Goal: Find specific page/section: Find specific page/section

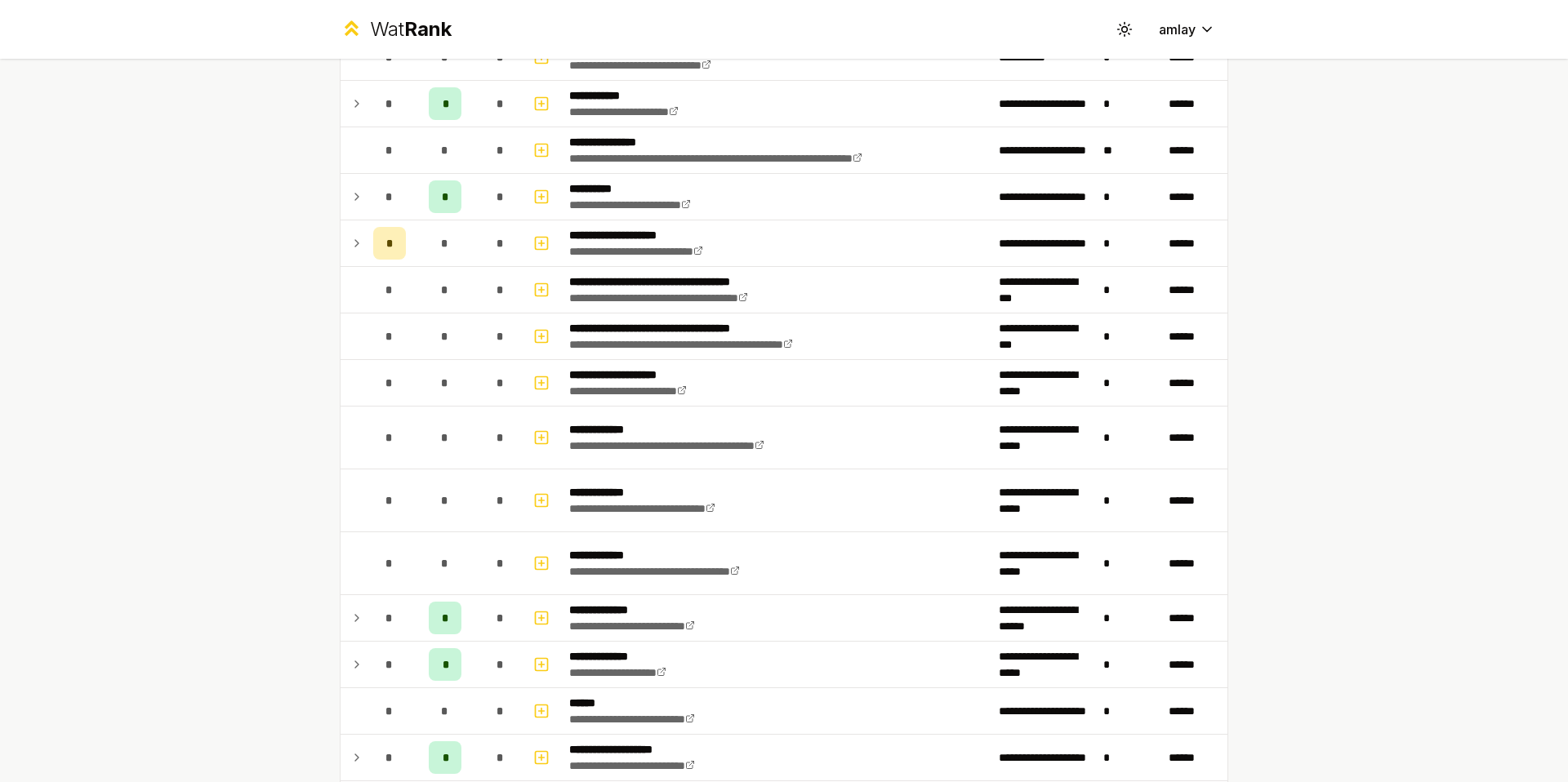
scroll to position [484, 0]
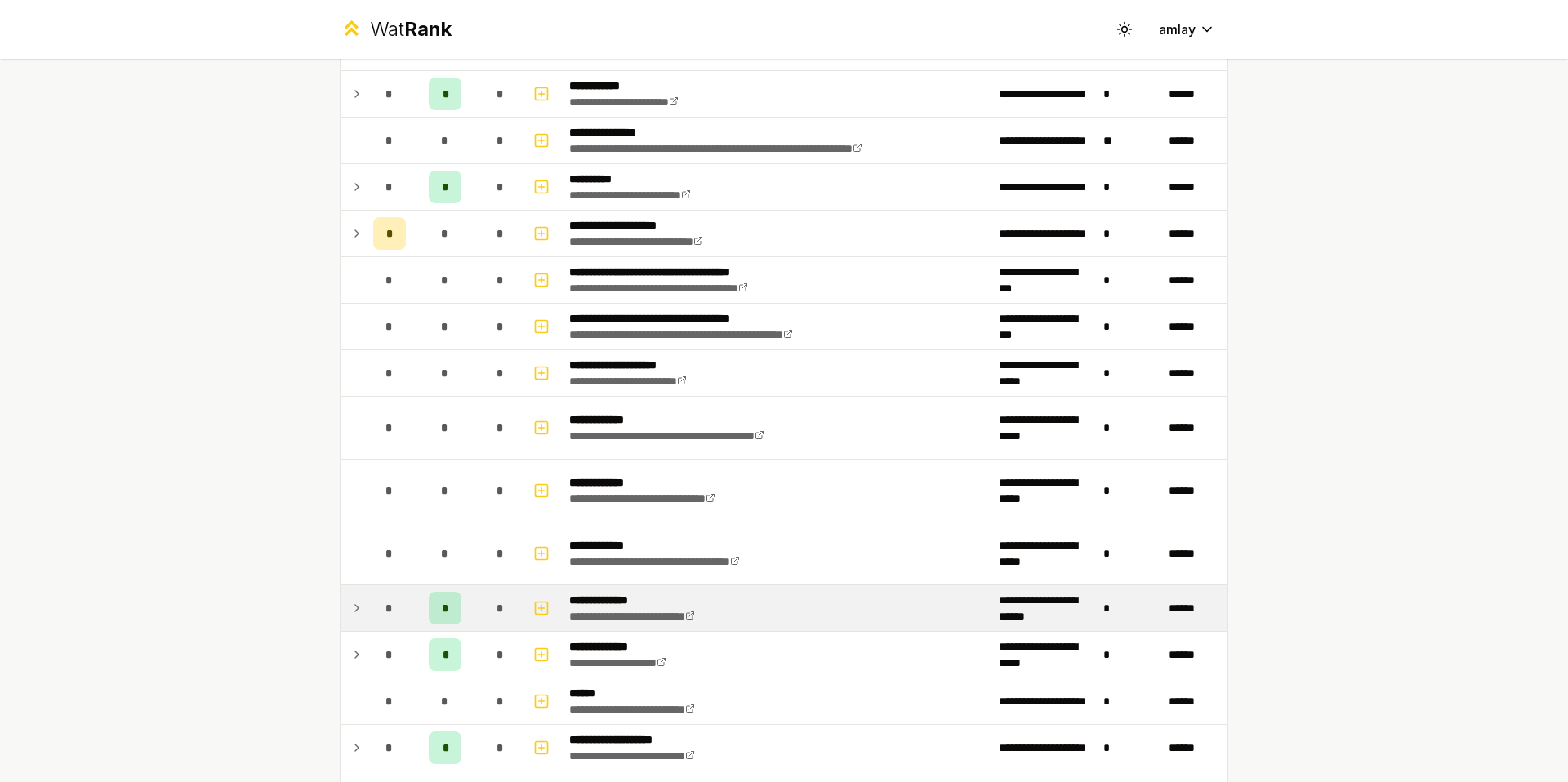
click at [351, 603] on icon at bounding box center [357, 608] width 13 height 20
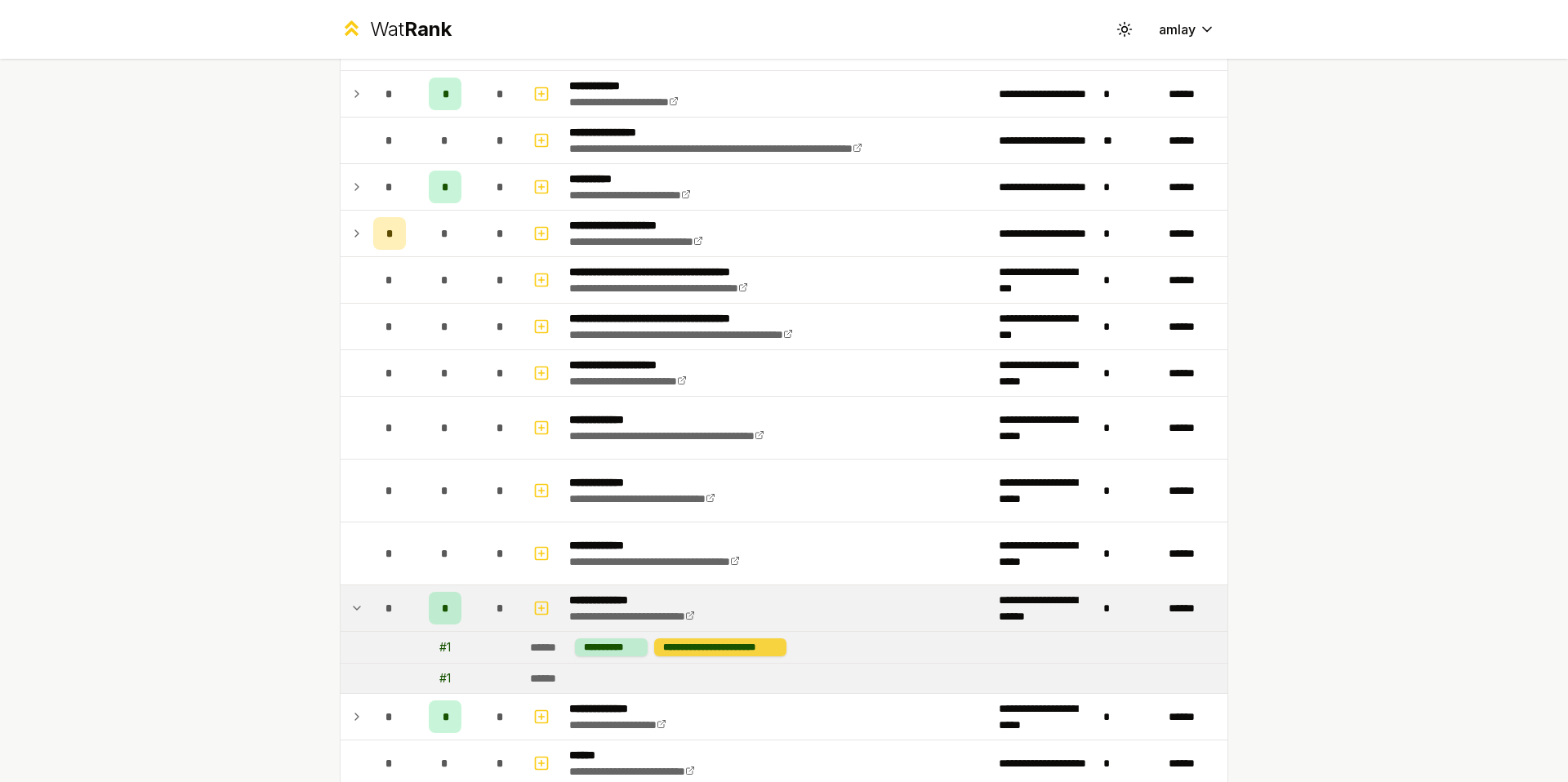
click at [726, 652] on div "**********" at bounding box center [720, 647] width 132 height 18
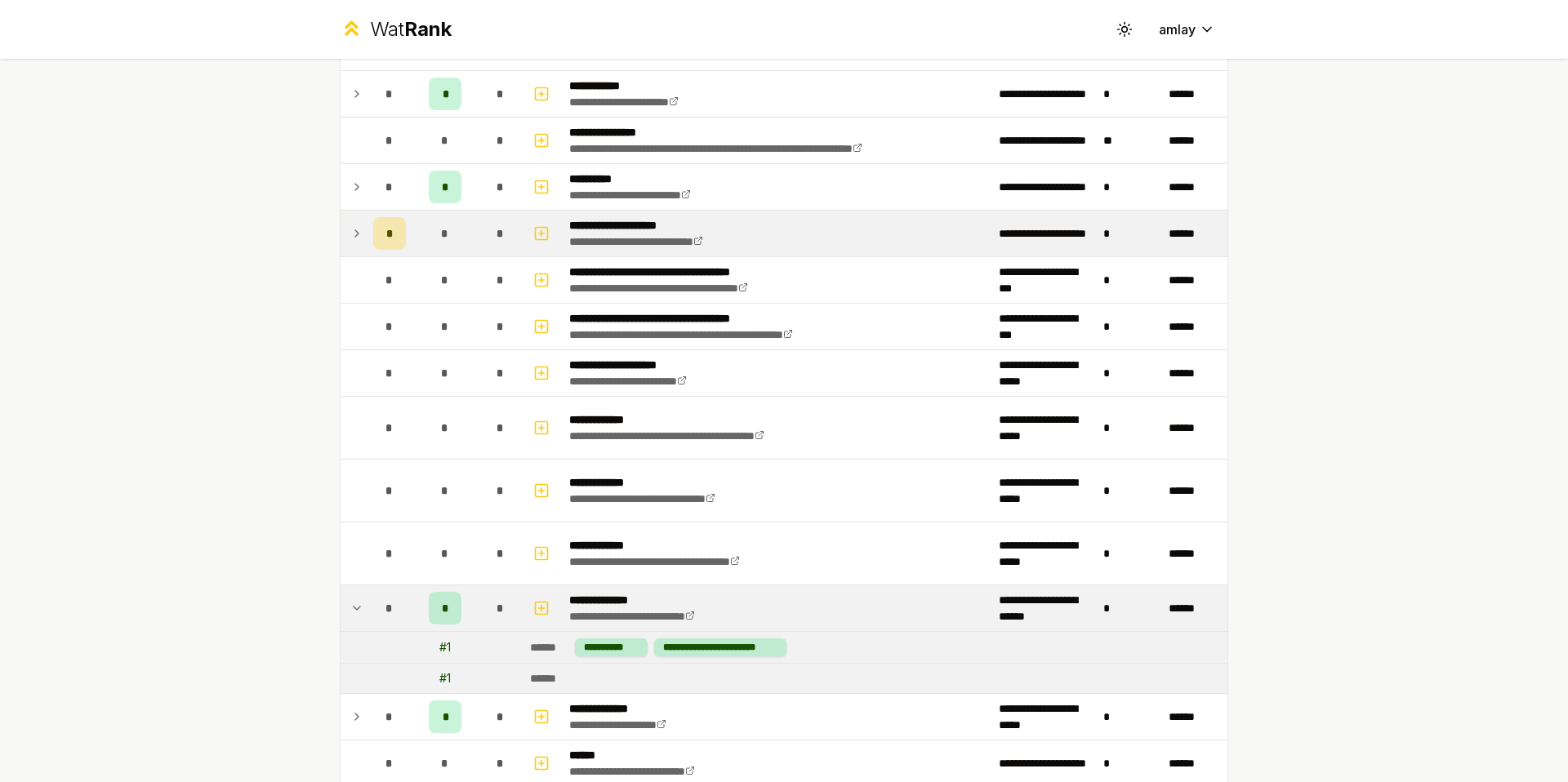
click at [359, 236] on icon at bounding box center [357, 233] width 13 height 20
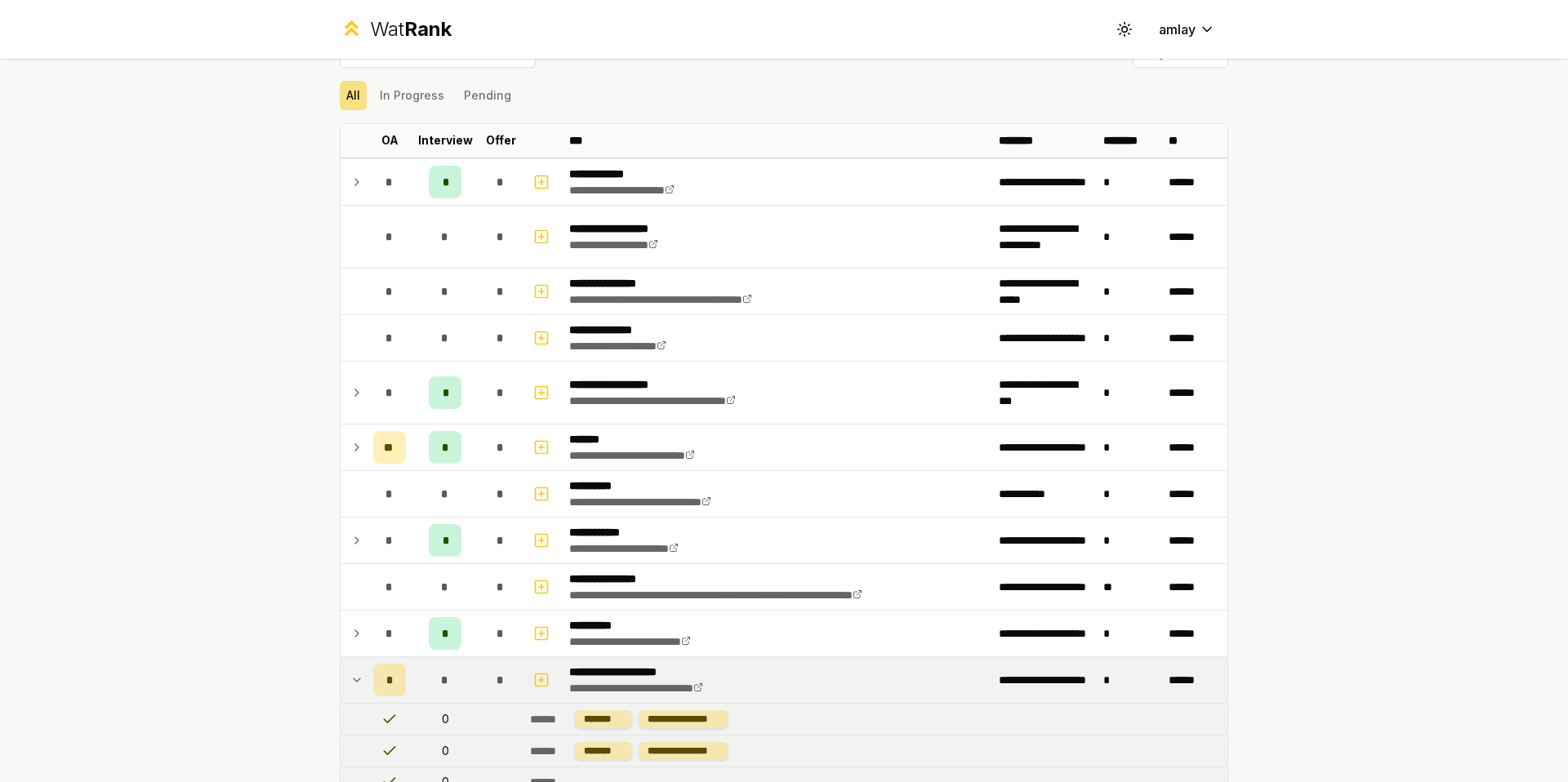
scroll to position [34, 0]
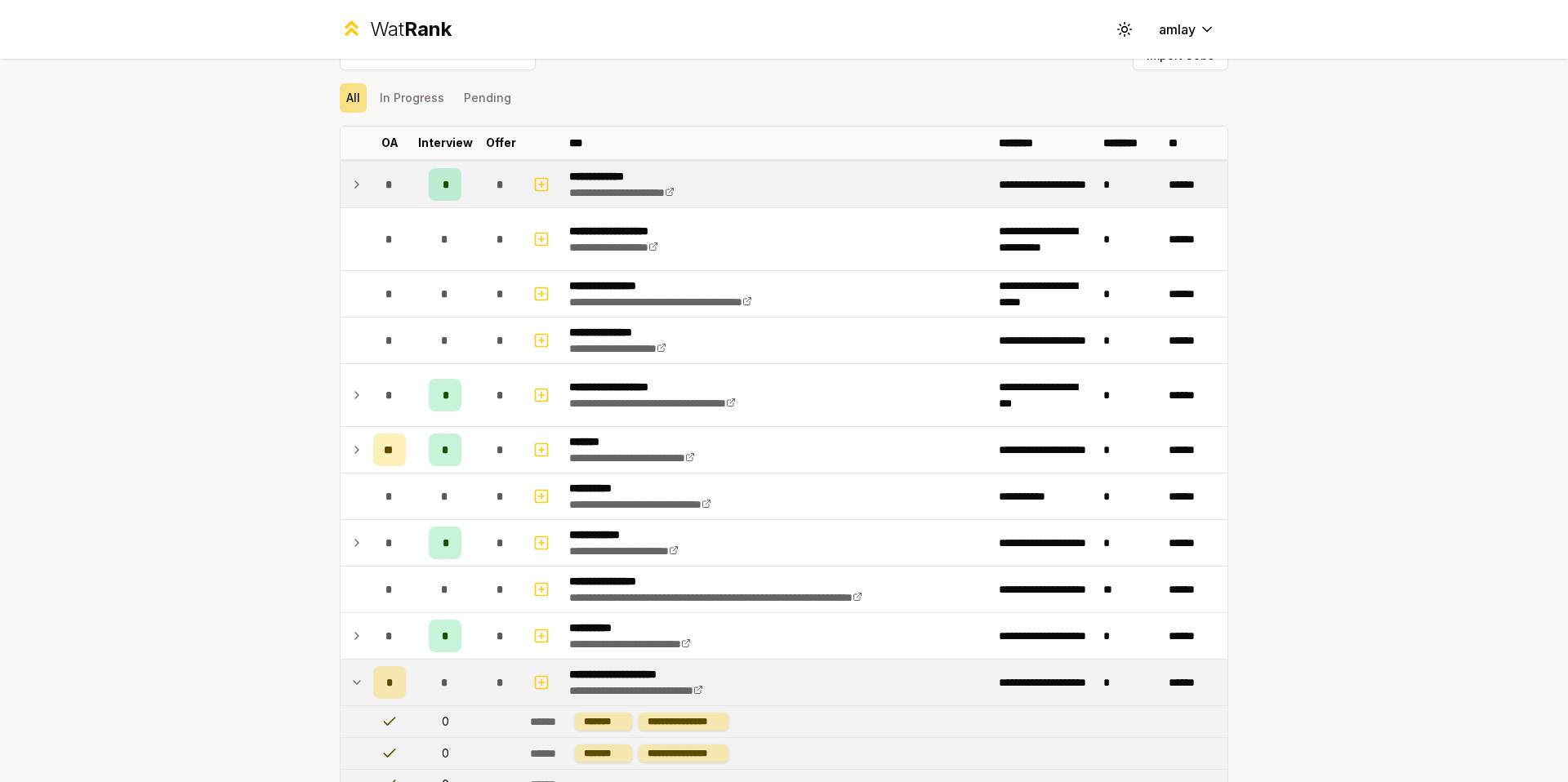
click at [352, 185] on icon at bounding box center [357, 184] width 13 height 20
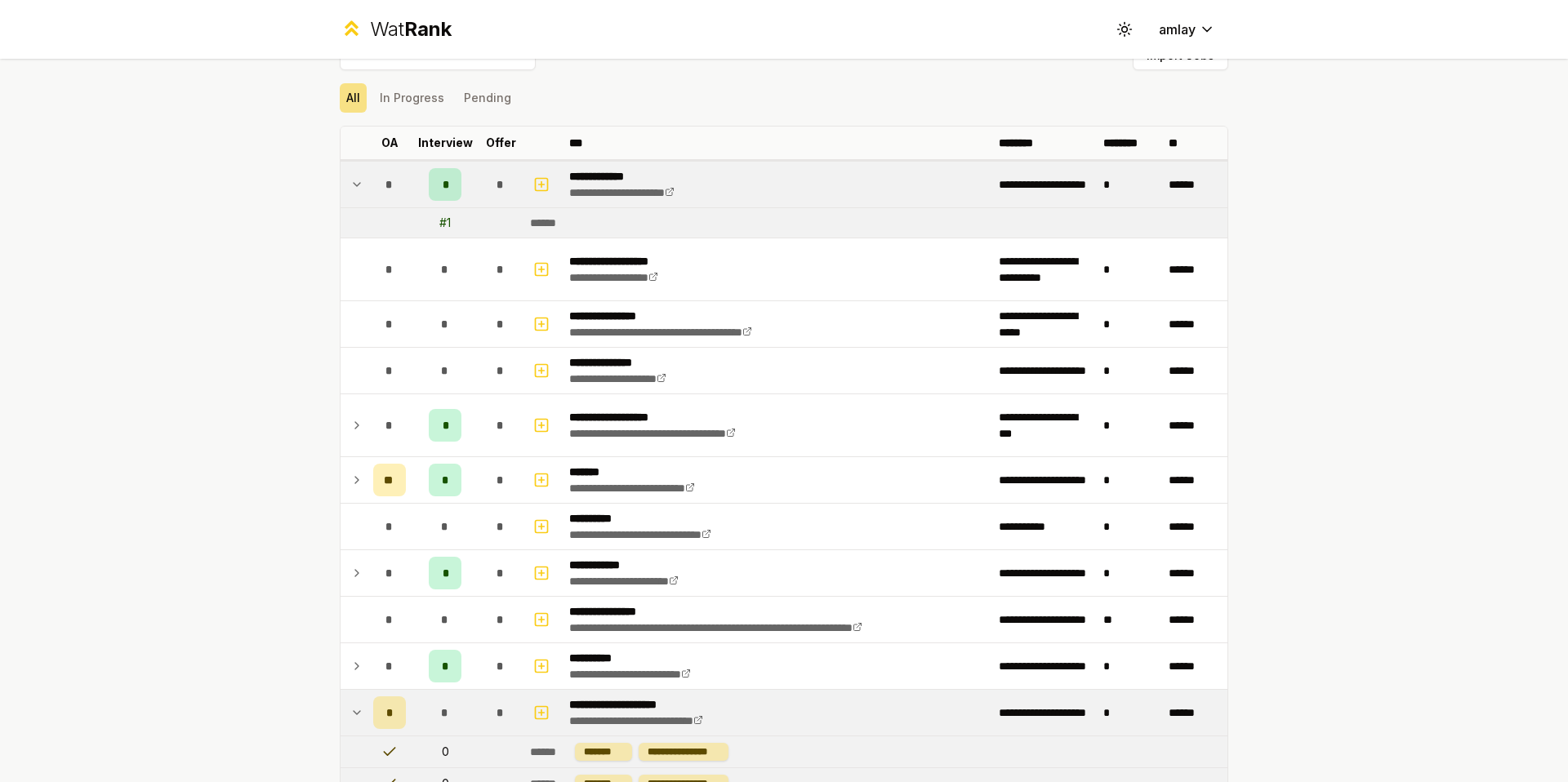
click at [352, 185] on icon at bounding box center [357, 184] width 13 height 20
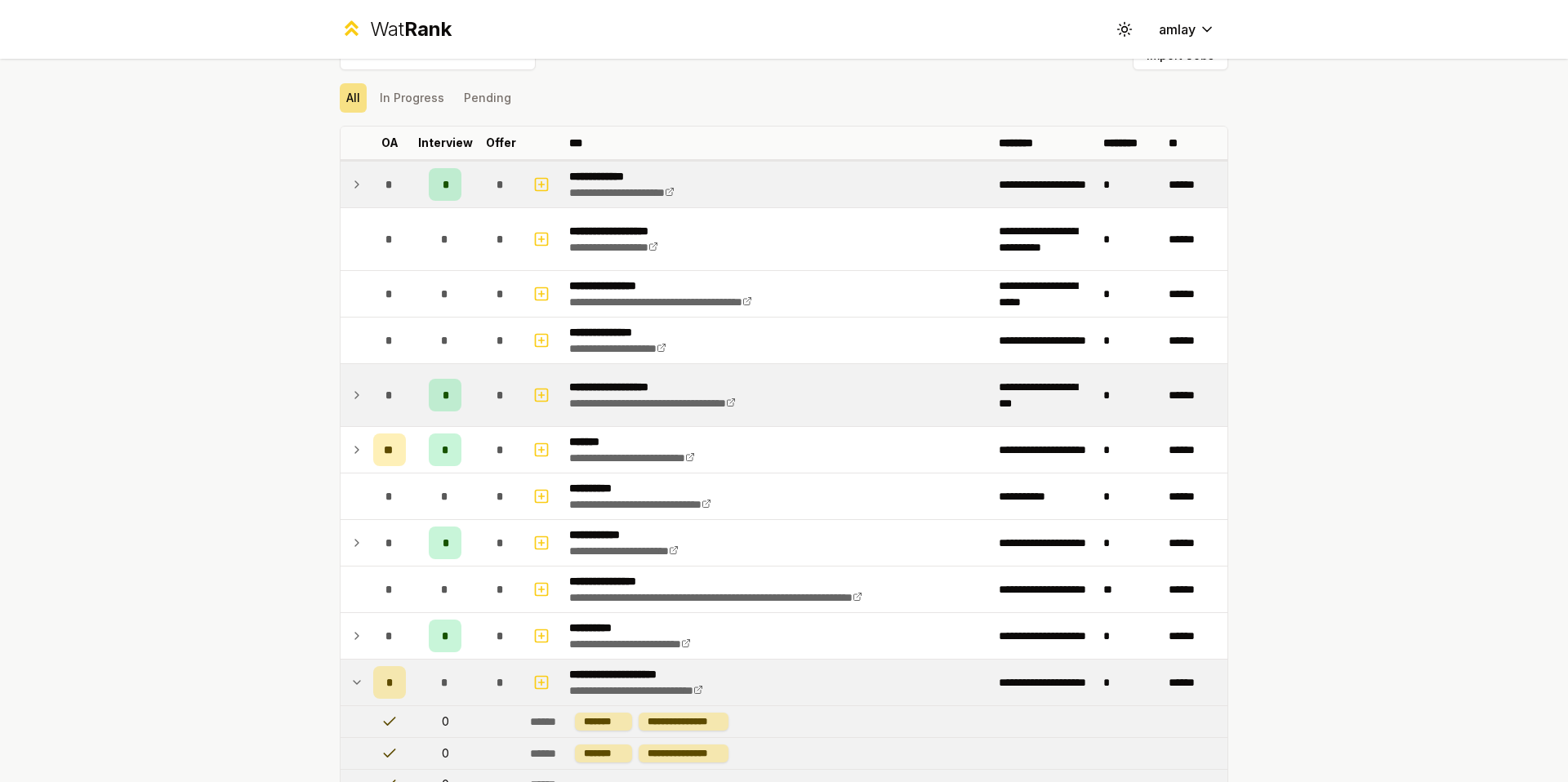
click at [360, 394] on icon at bounding box center [357, 394] width 13 height 20
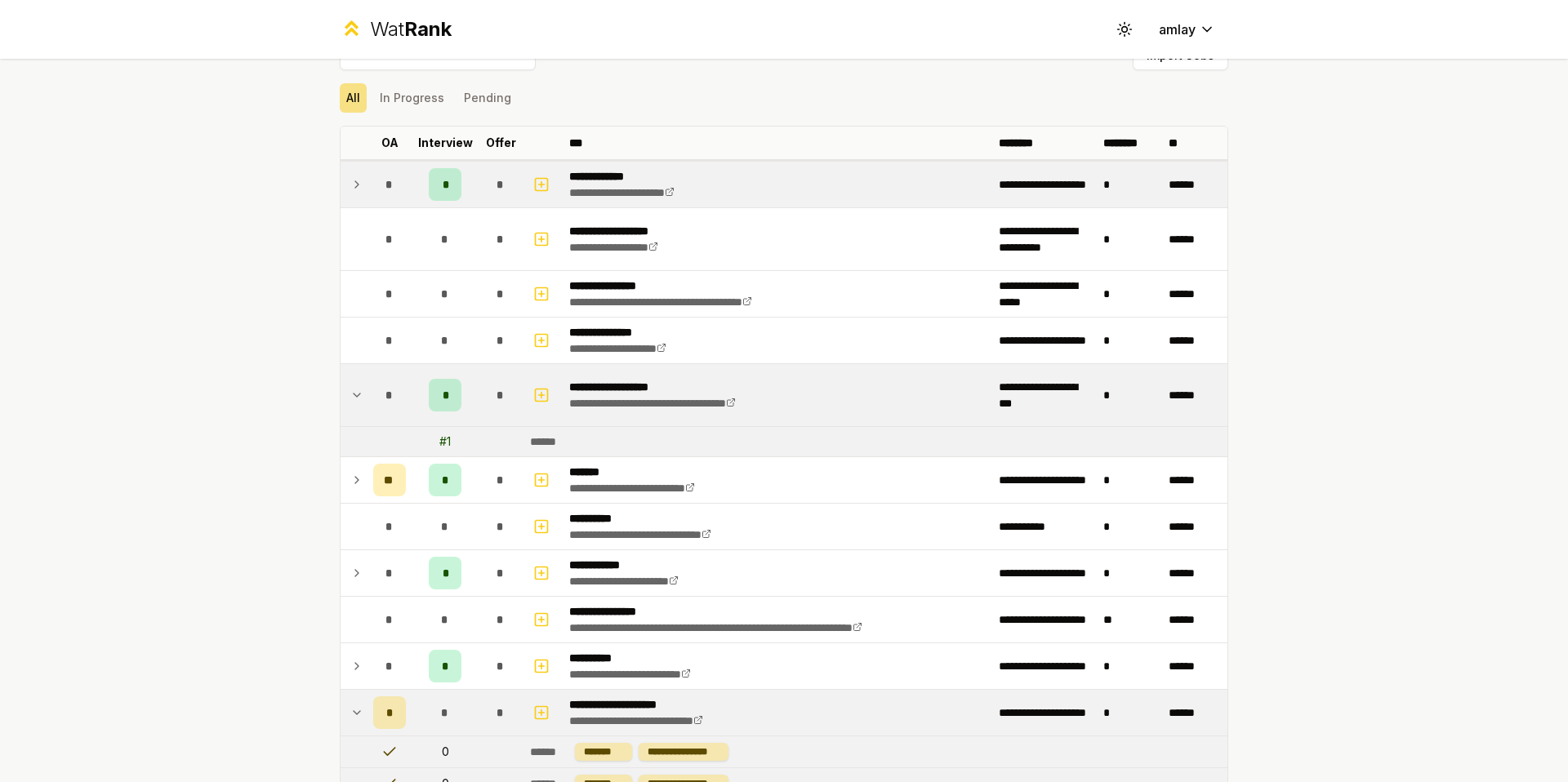
click at [360, 394] on icon at bounding box center [357, 395] width 7 height 3
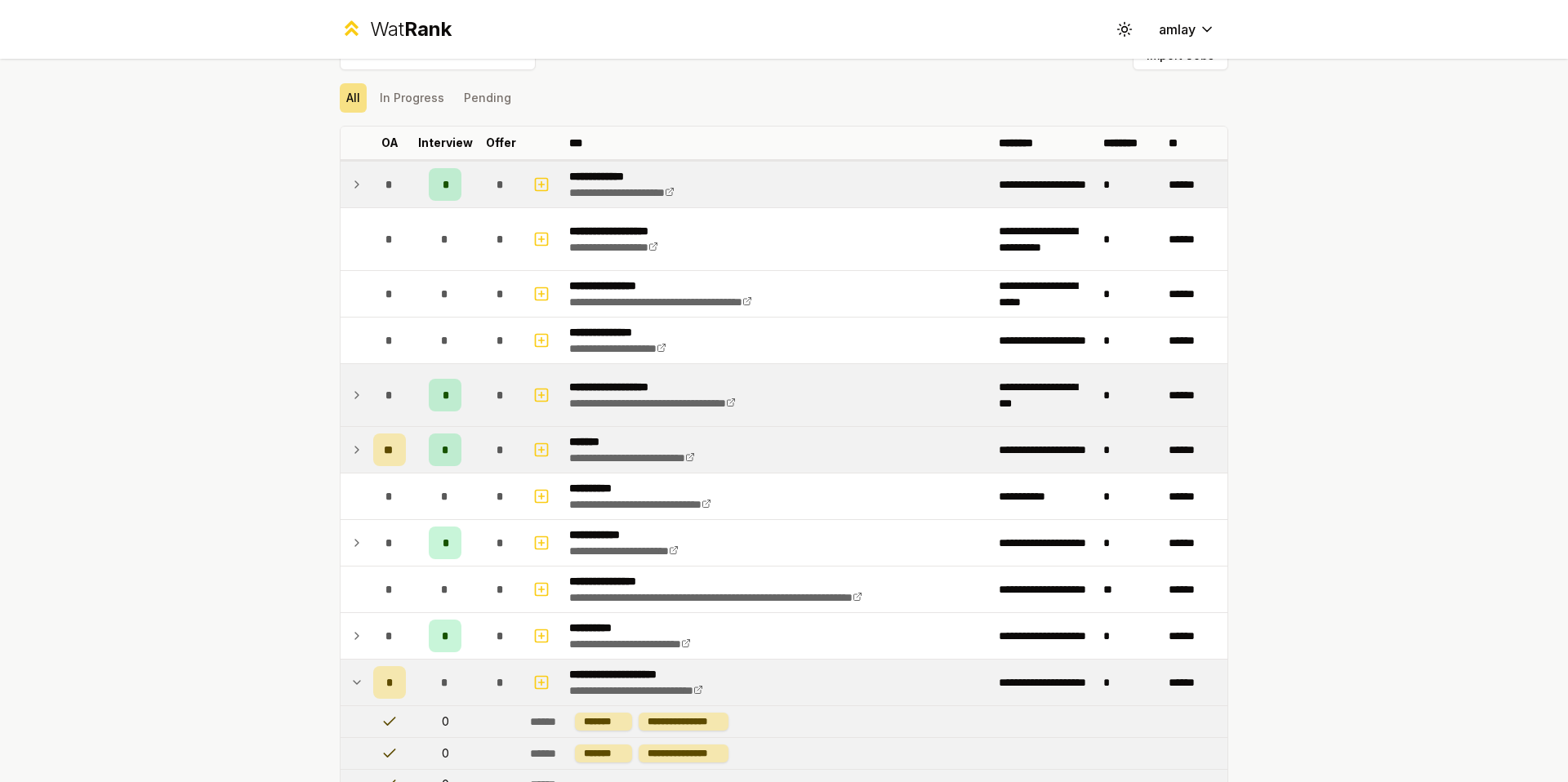
click at [355, 452] on icon at bounding box center [357, 450] width 3 height 7
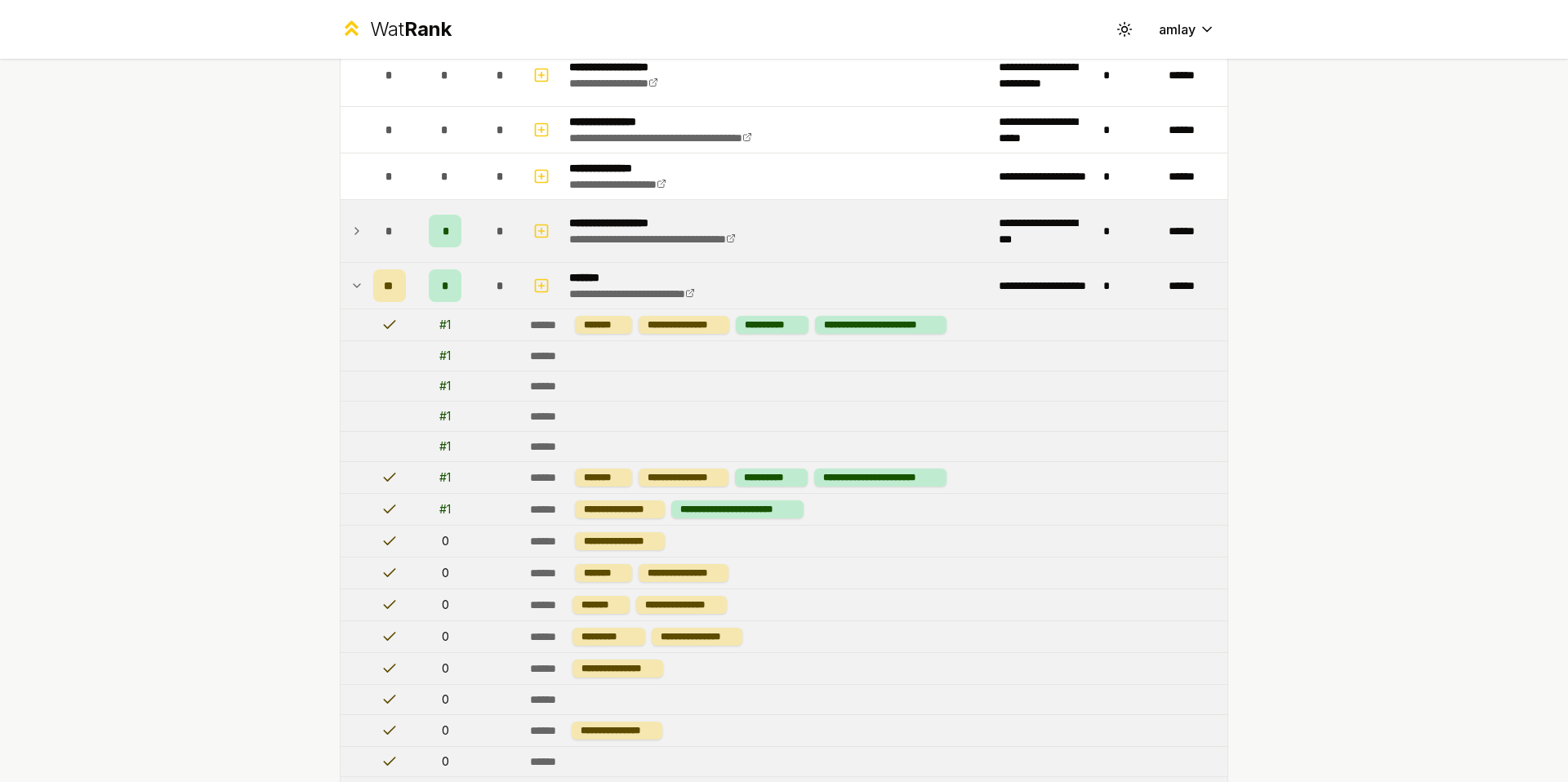
scroll to position [192, 0]
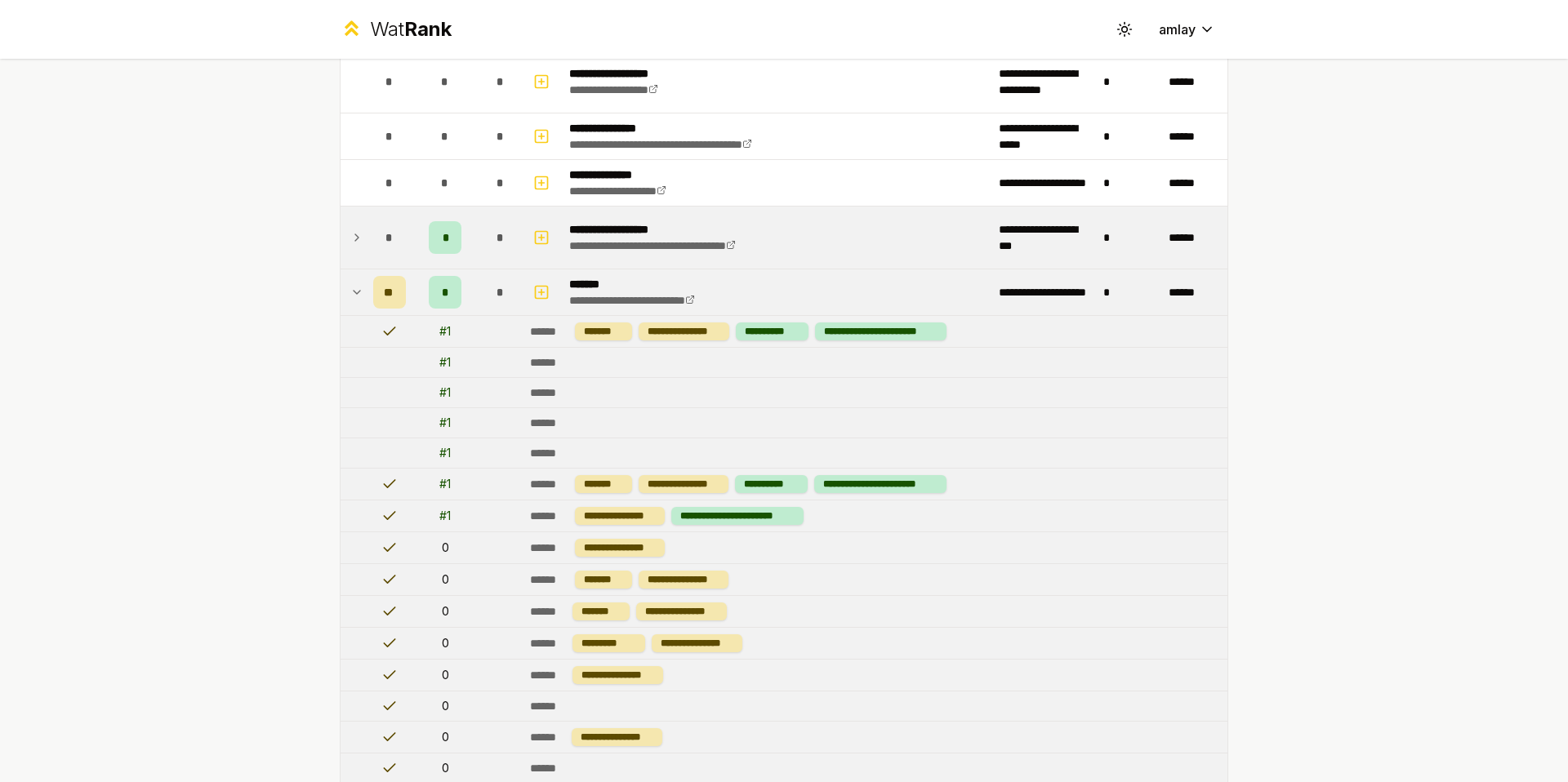
click at [355, 292] on icon at bounding box center [357, 292] width 7 height 3
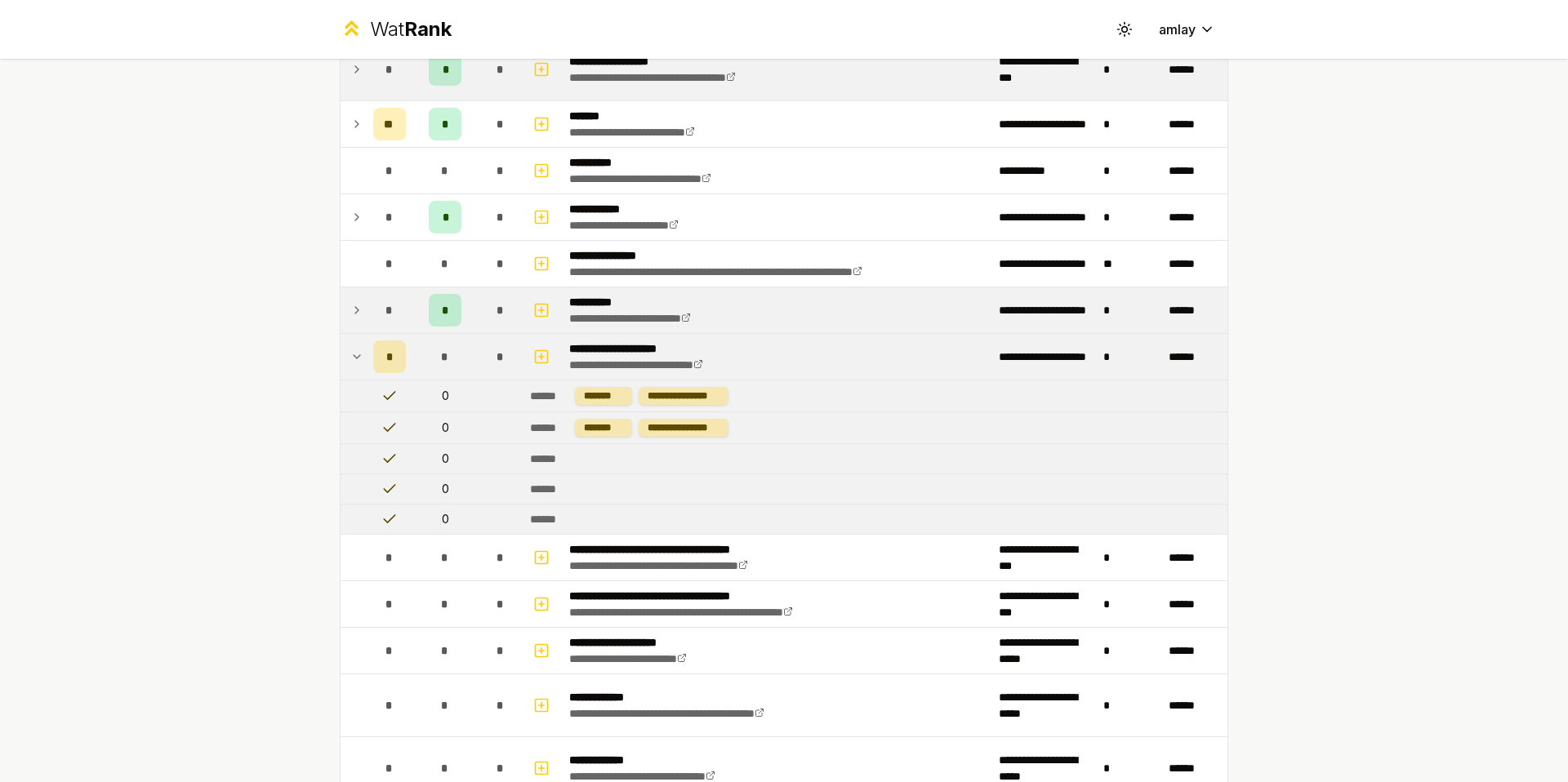
scroll to position [383, 0]
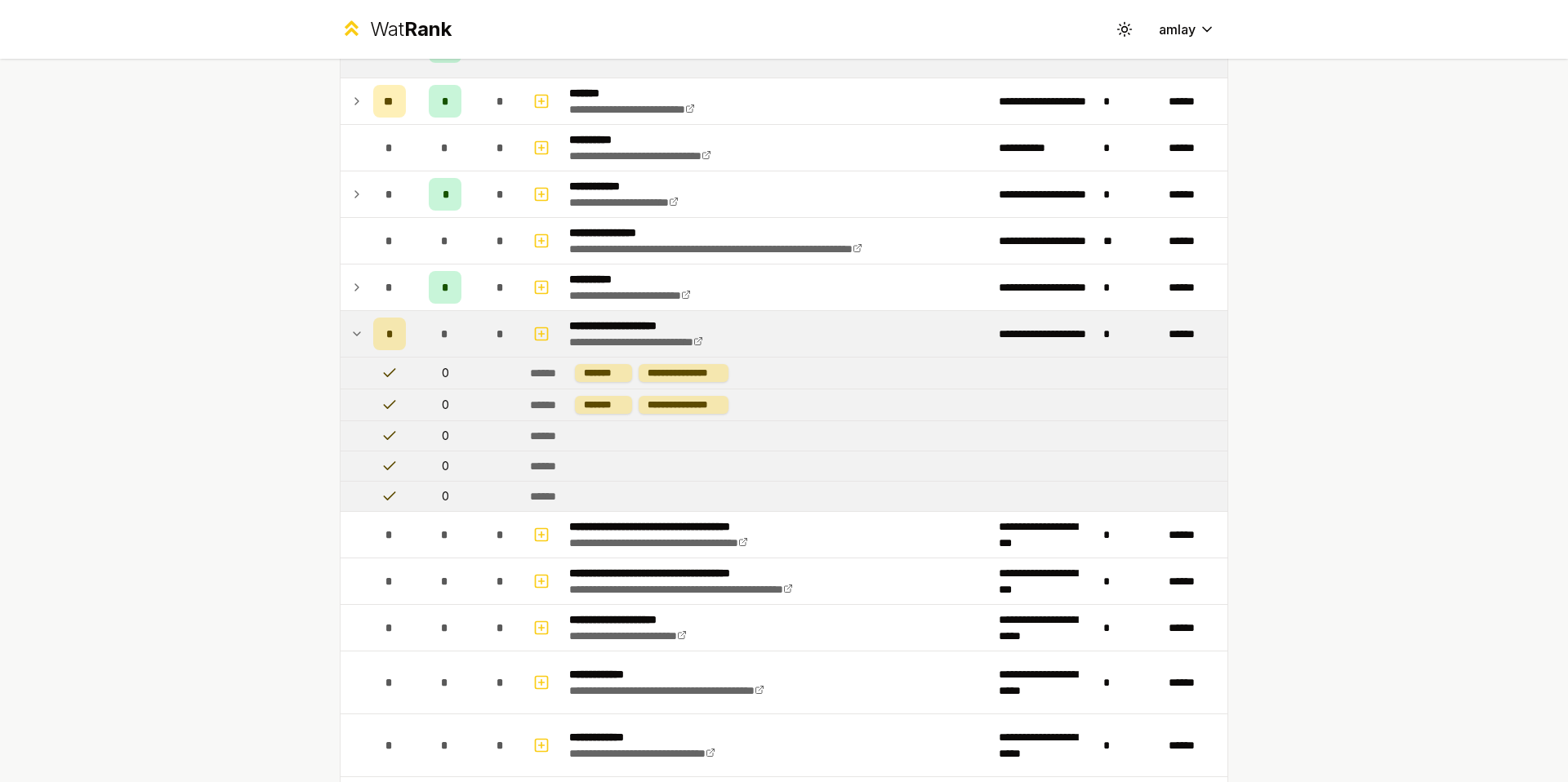
click at [352, 333] on icon at bounding box center [357, 333] width 13 height 20
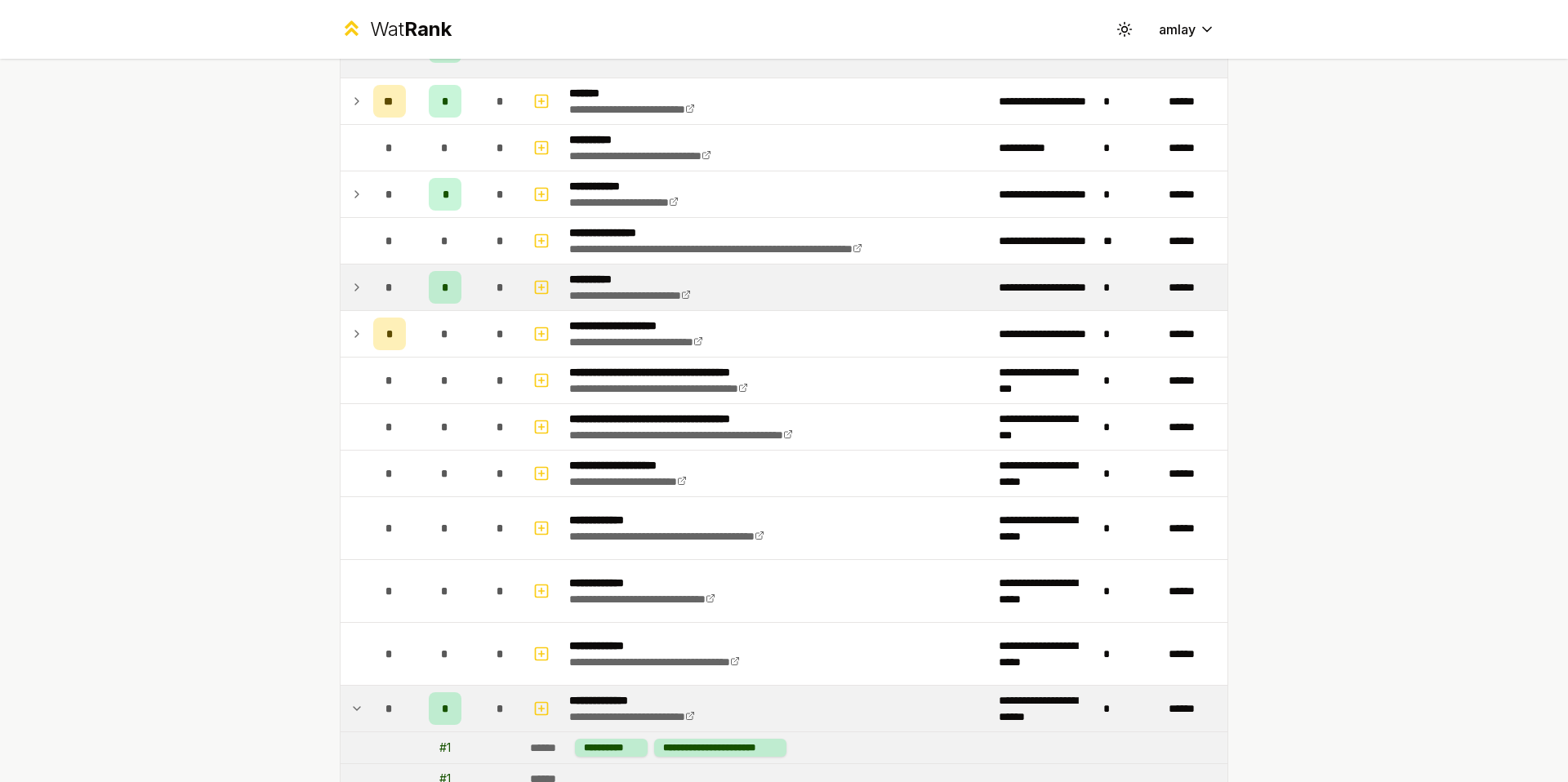
click at [355, 283] on icon at bounding box center [357, 287] width 13 height 20
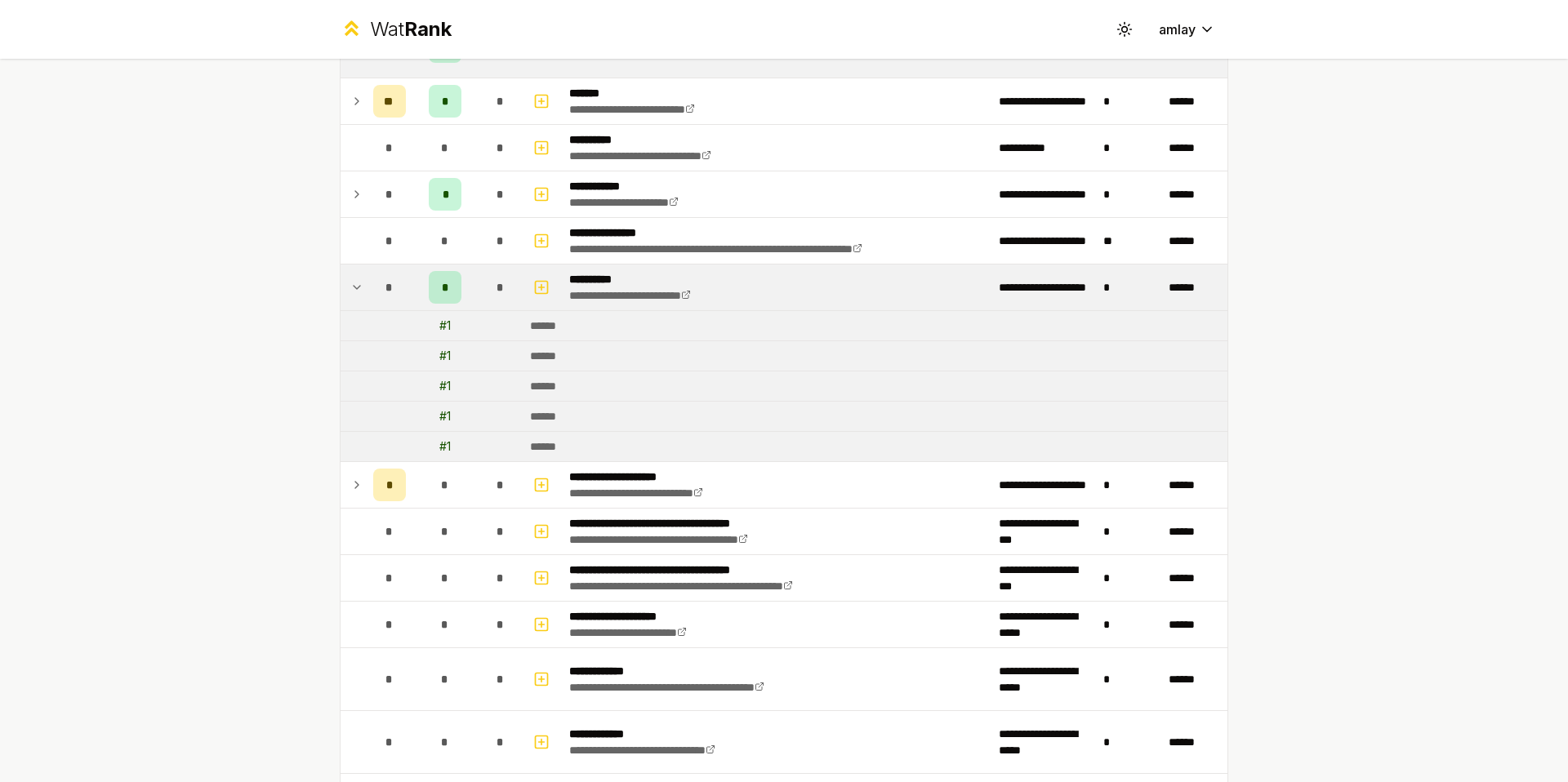
click at [355, 283] on icon at bounding box center [357, 287] width 13 height 20
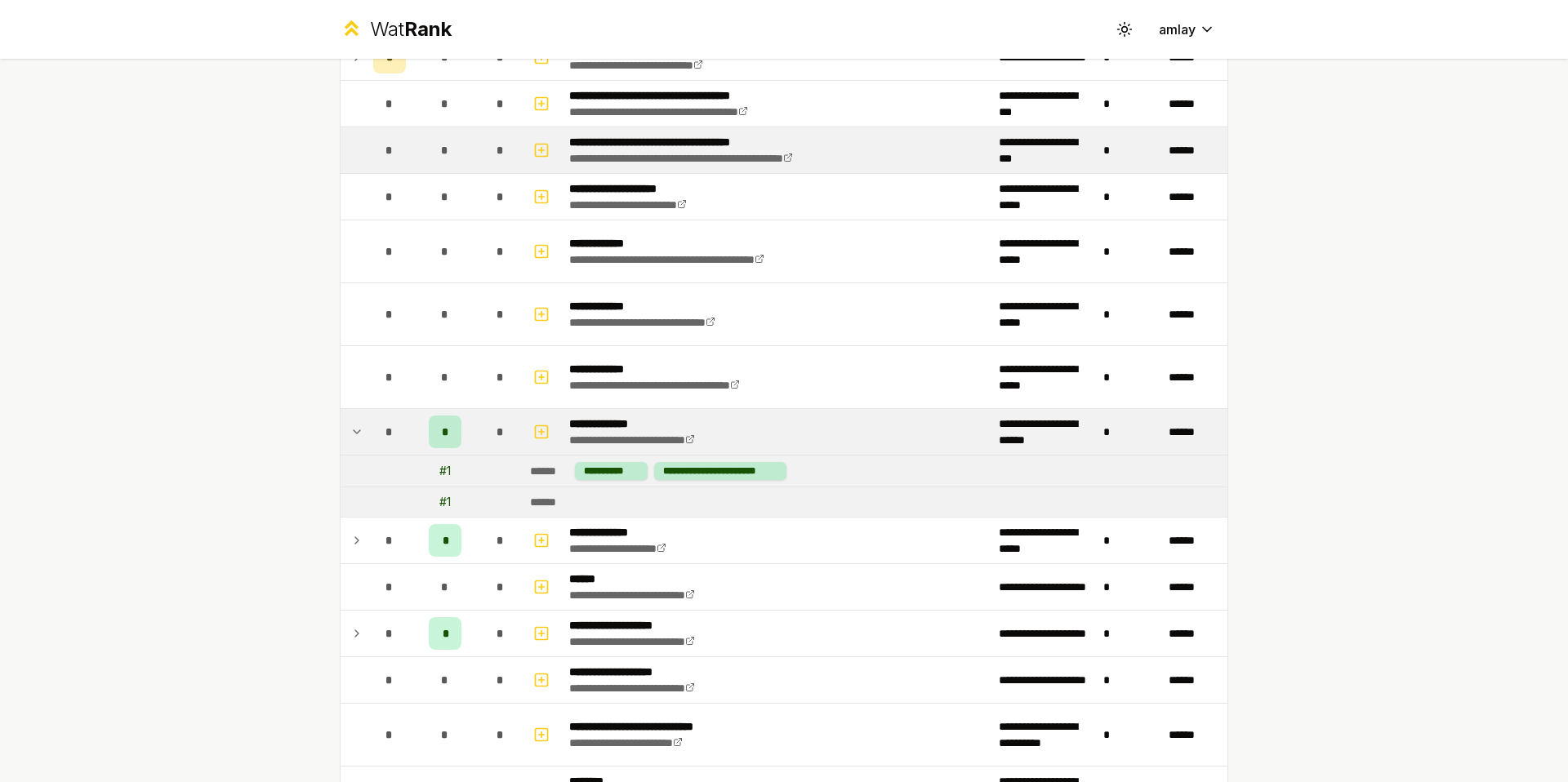
scroll to position [664, 0]
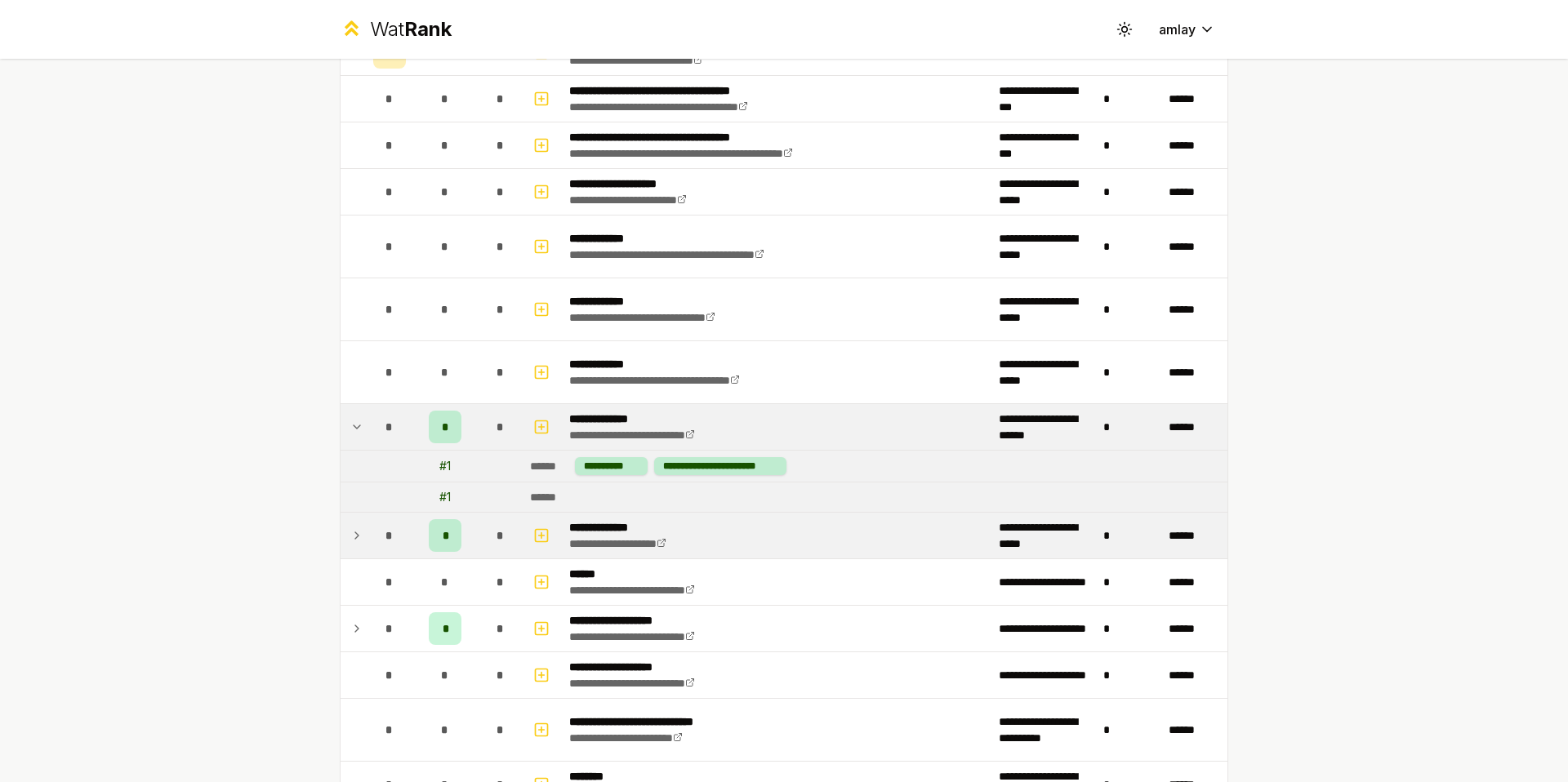
click at [345, 547] on td at bounding box center [353, 535] width 26 height 46
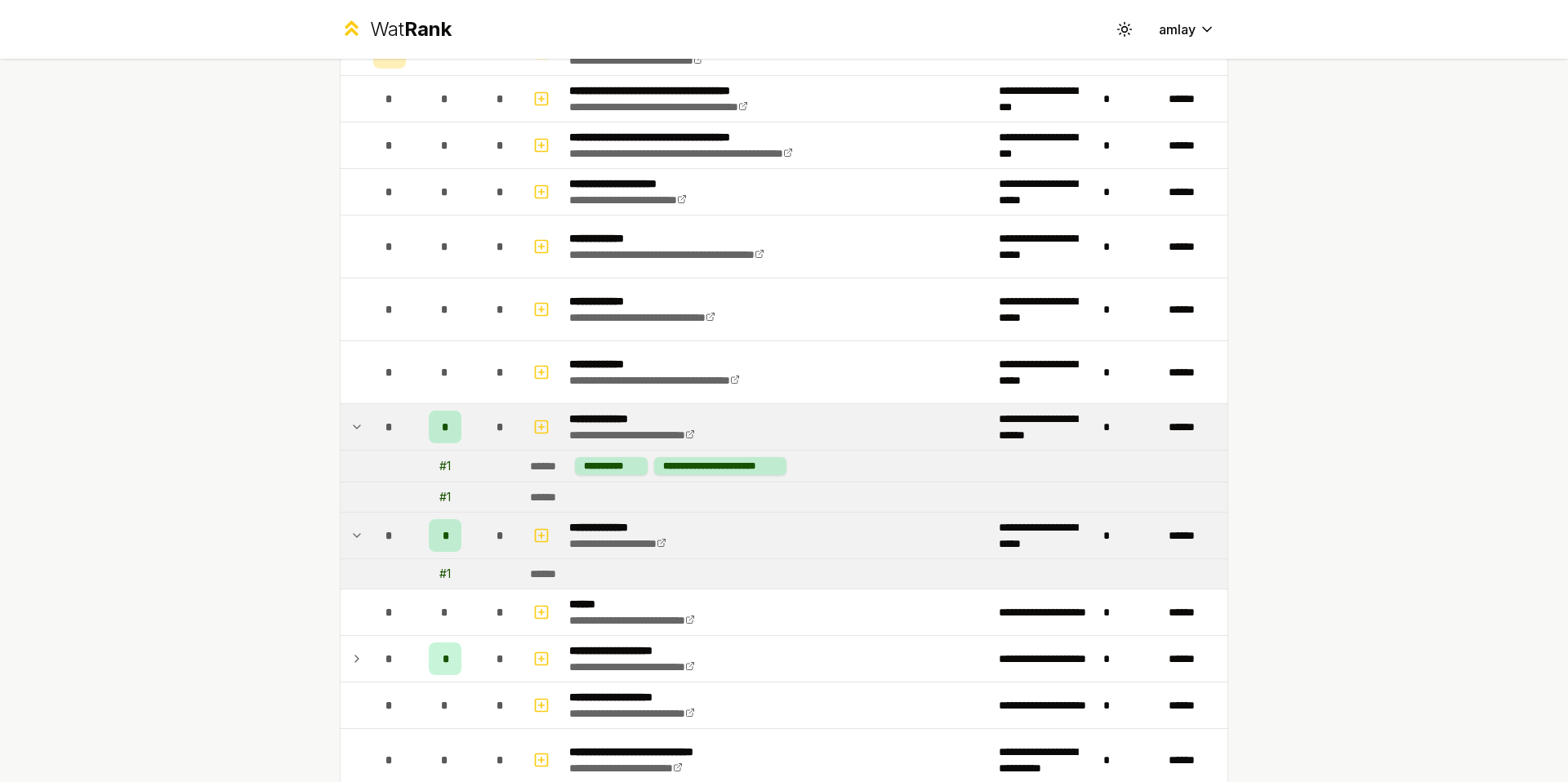
click at [349, 535] on td at bounding box center [353, 535] width 26 height 46
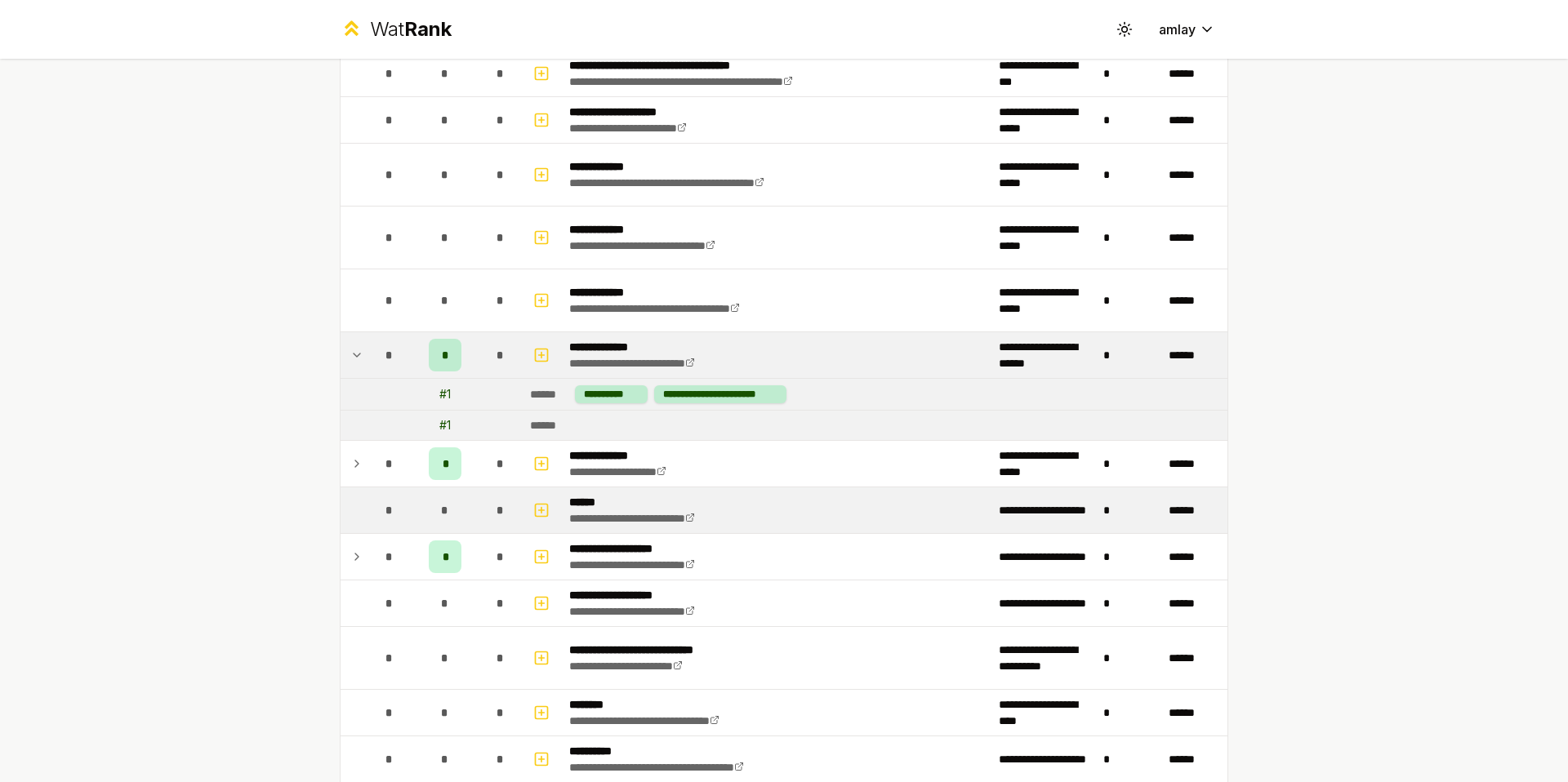
scroll to position [759, 0]
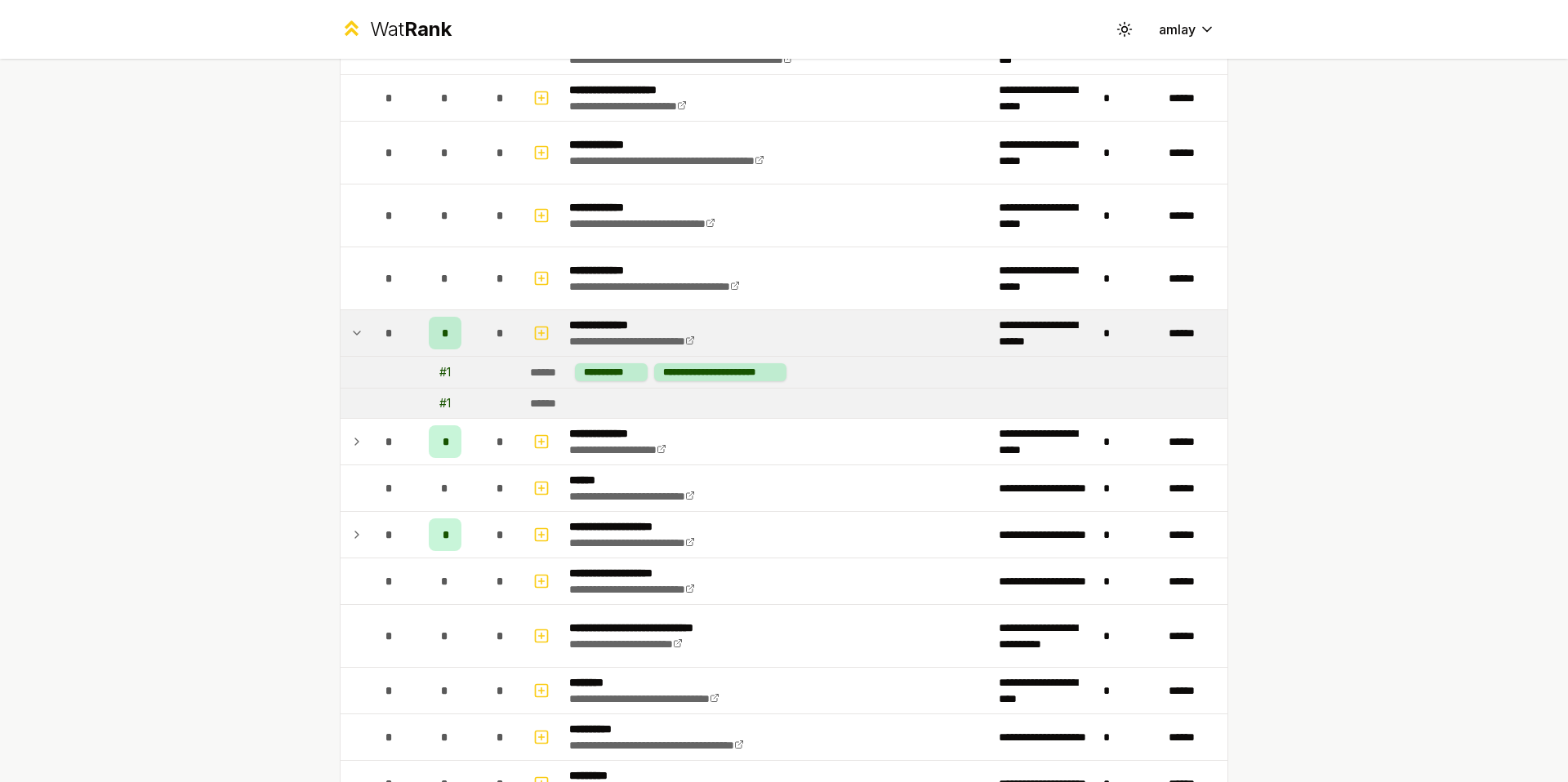
click at [351, 329] on icon at bounding box center [357, 333] width 13 height 20
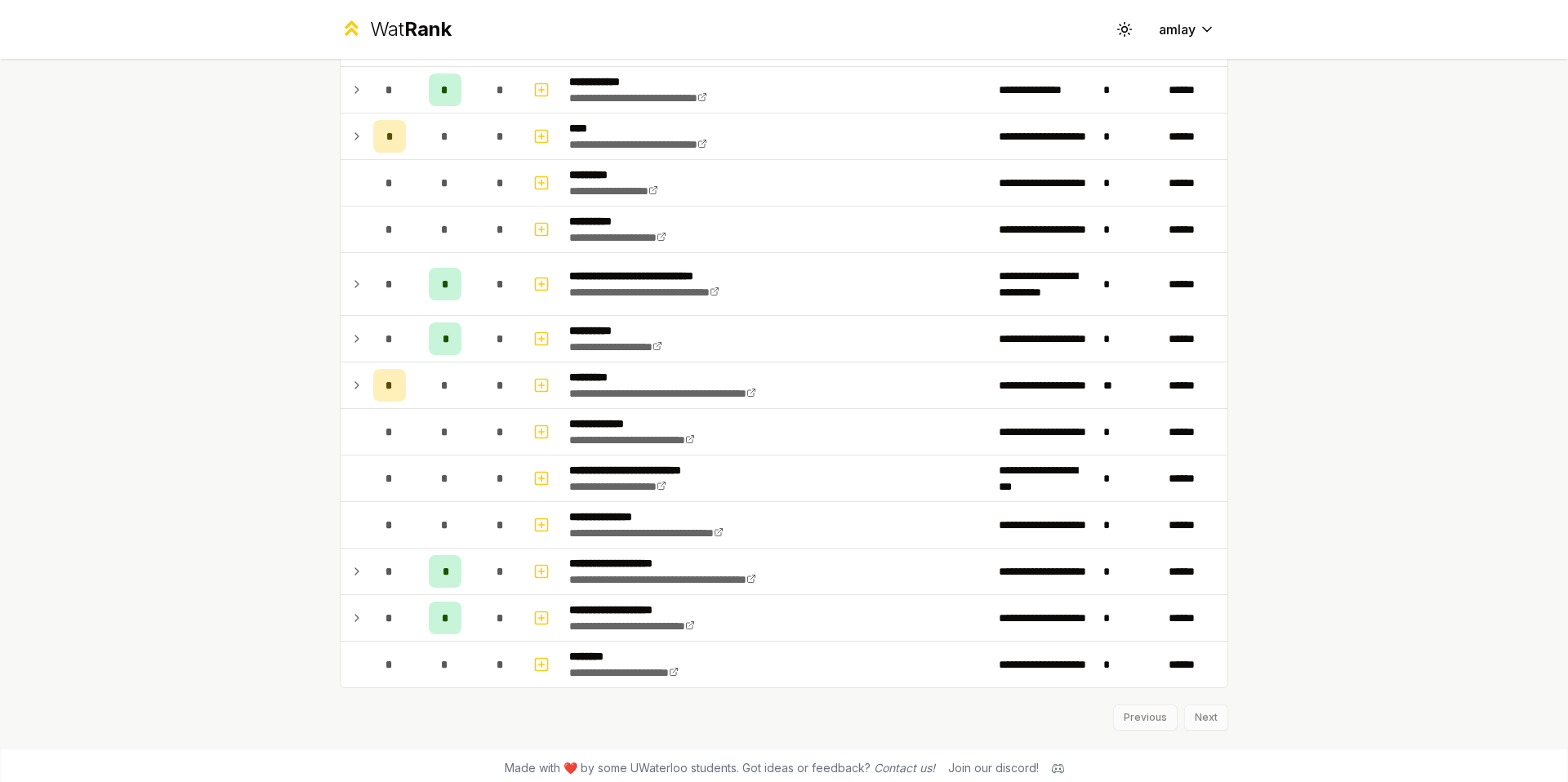
scroll to position [2473, 0]
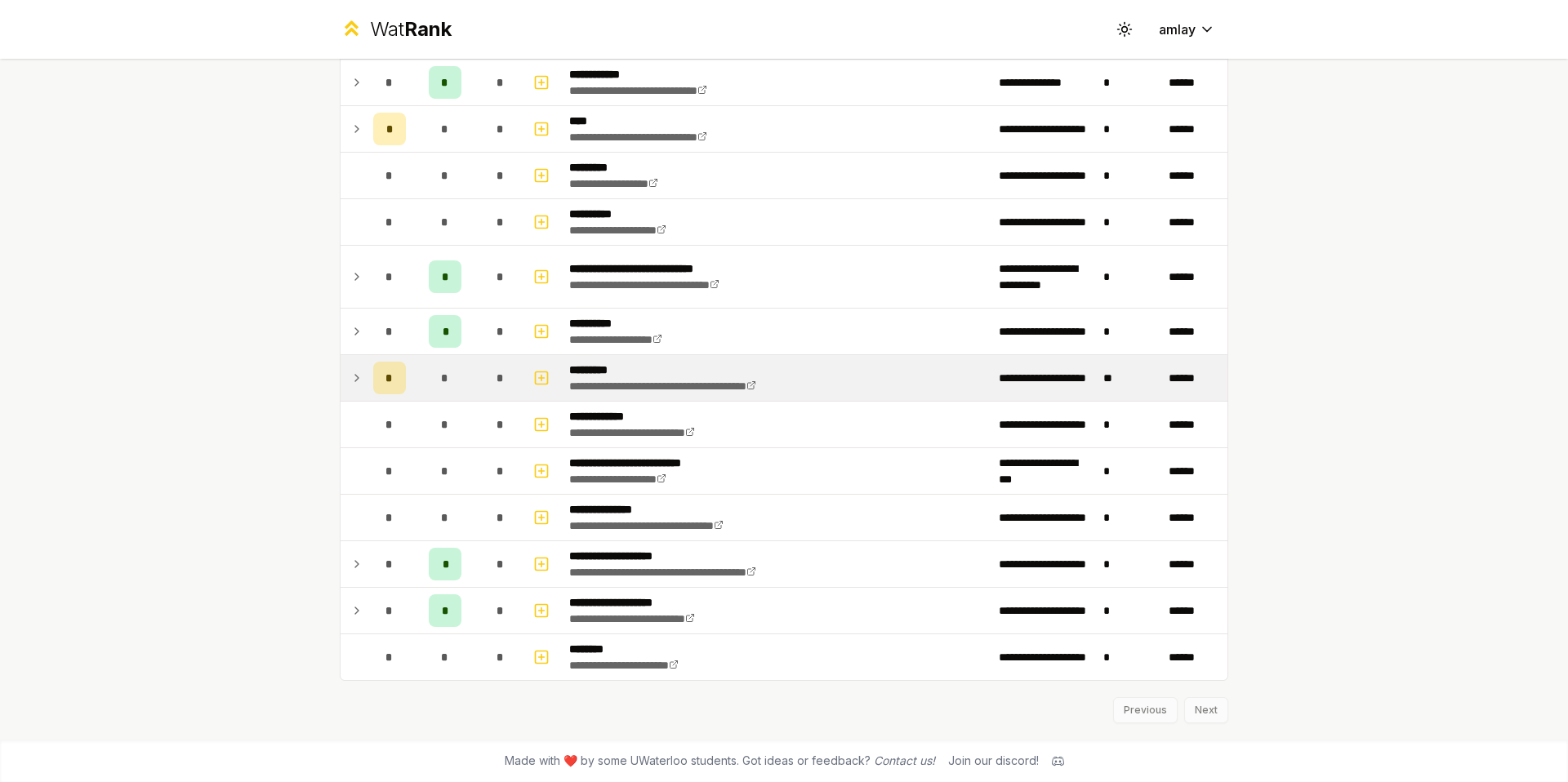
click at [352, 382] on icon at bounding box center [357, 378] width 13 height 20
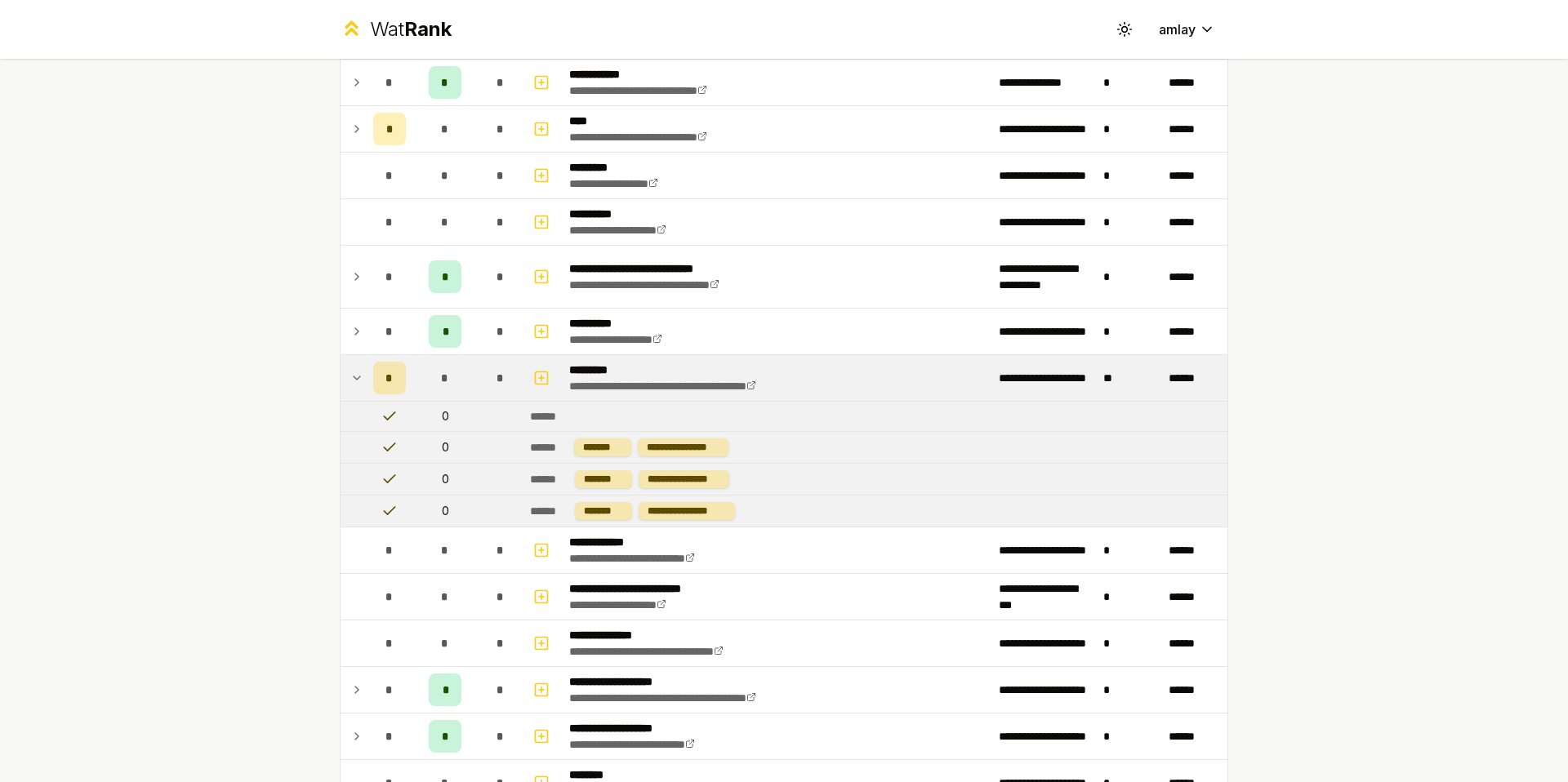
click at [352, 382] on icon at bounding box center [357, 378] width 13 height 20
